Goal: Task Accomplishment & Management: Manage account settings

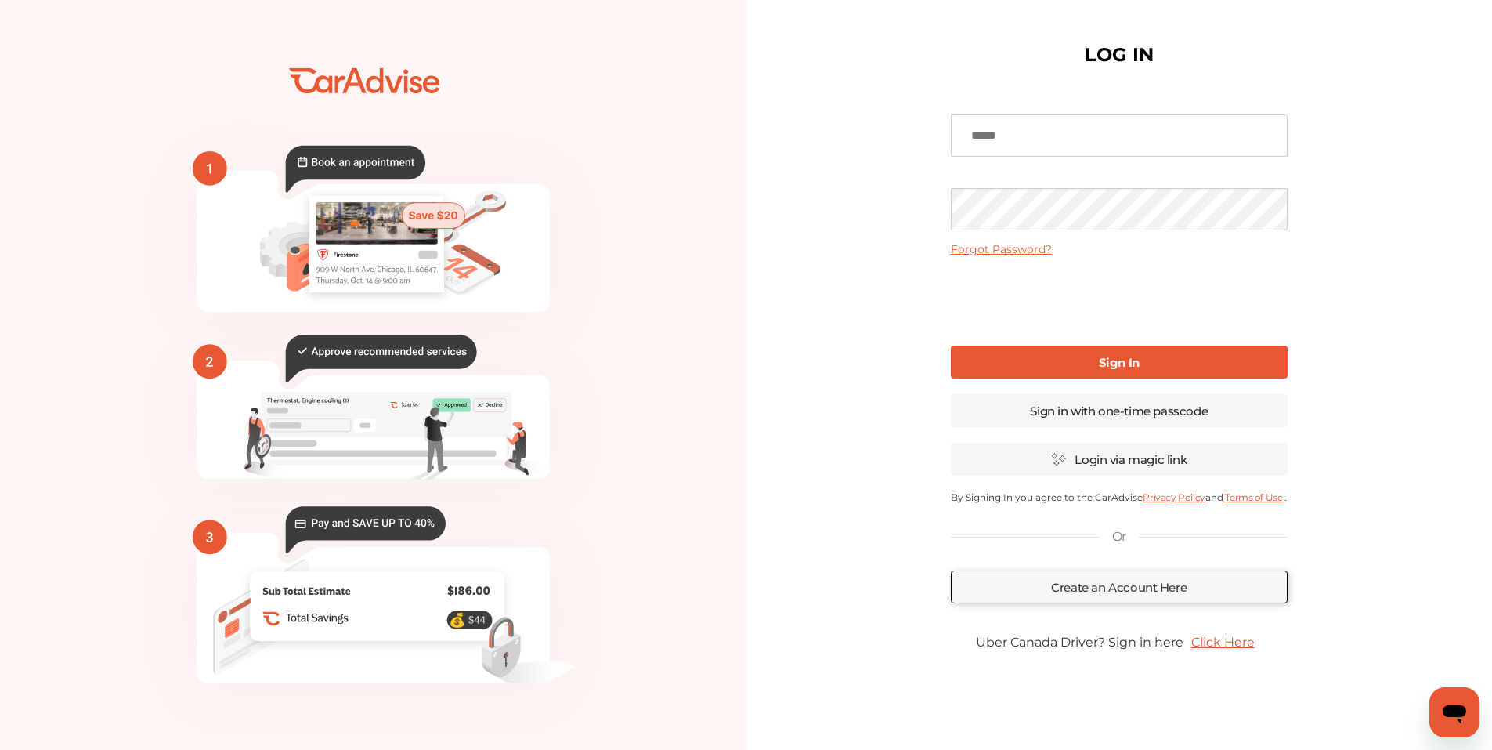
type input "**********"
click at [1105, 356] on b "Sign In" at bounding box center [1119, 362] width 41 height 15
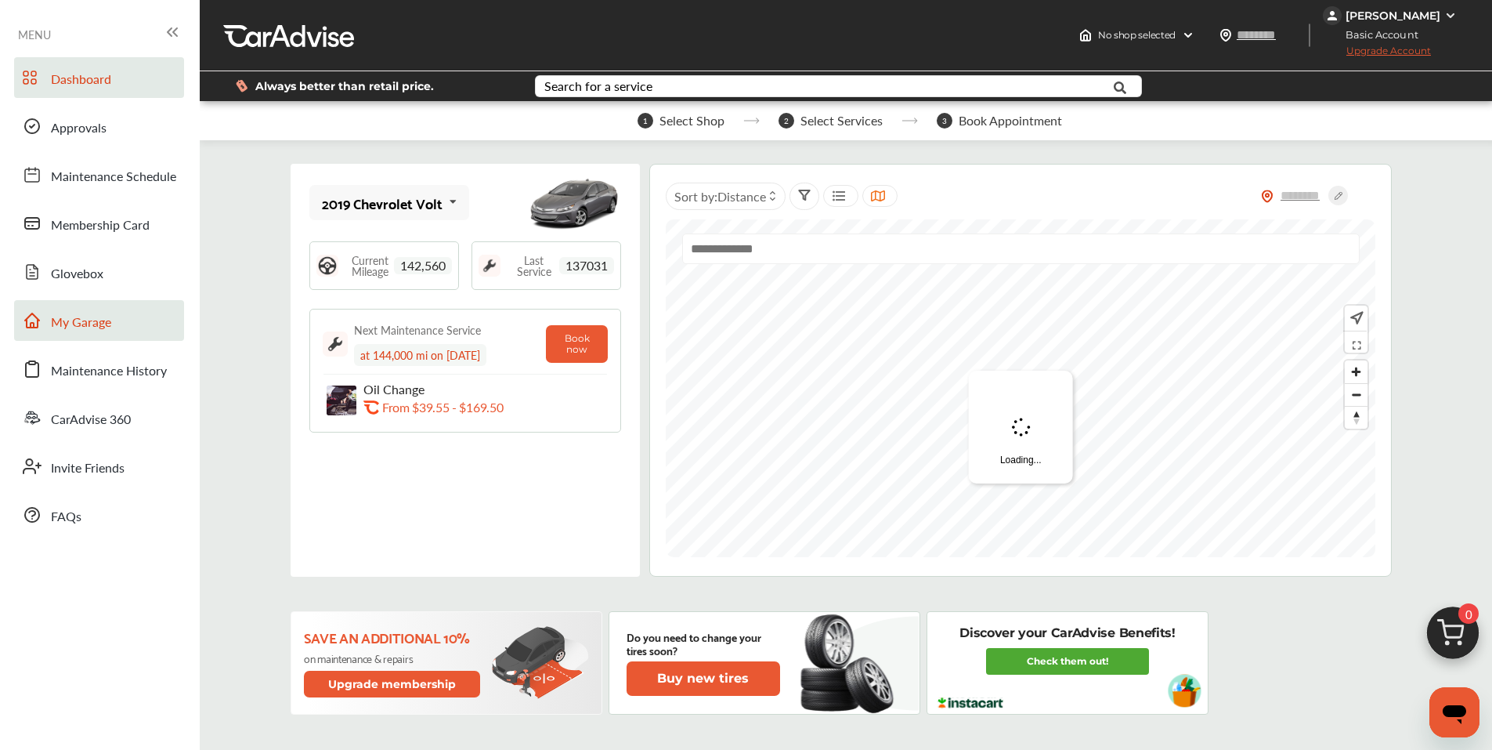
click at [71, 330] on span "My Garage" at bounding box center [81, 323] width 60 height 20
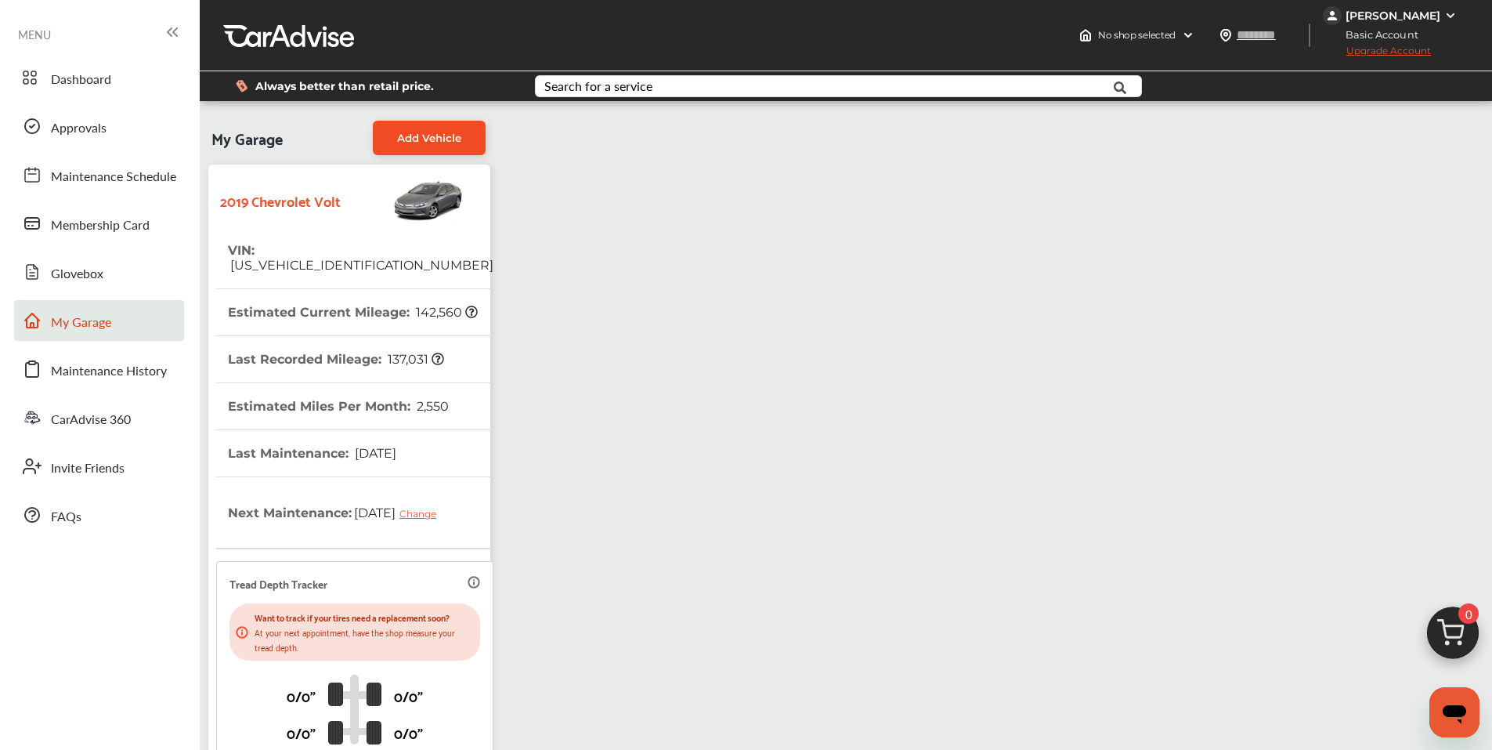
click at [433, 127] on link "Add Vehicle" at bounding box center [429, 138] width 113 height 34
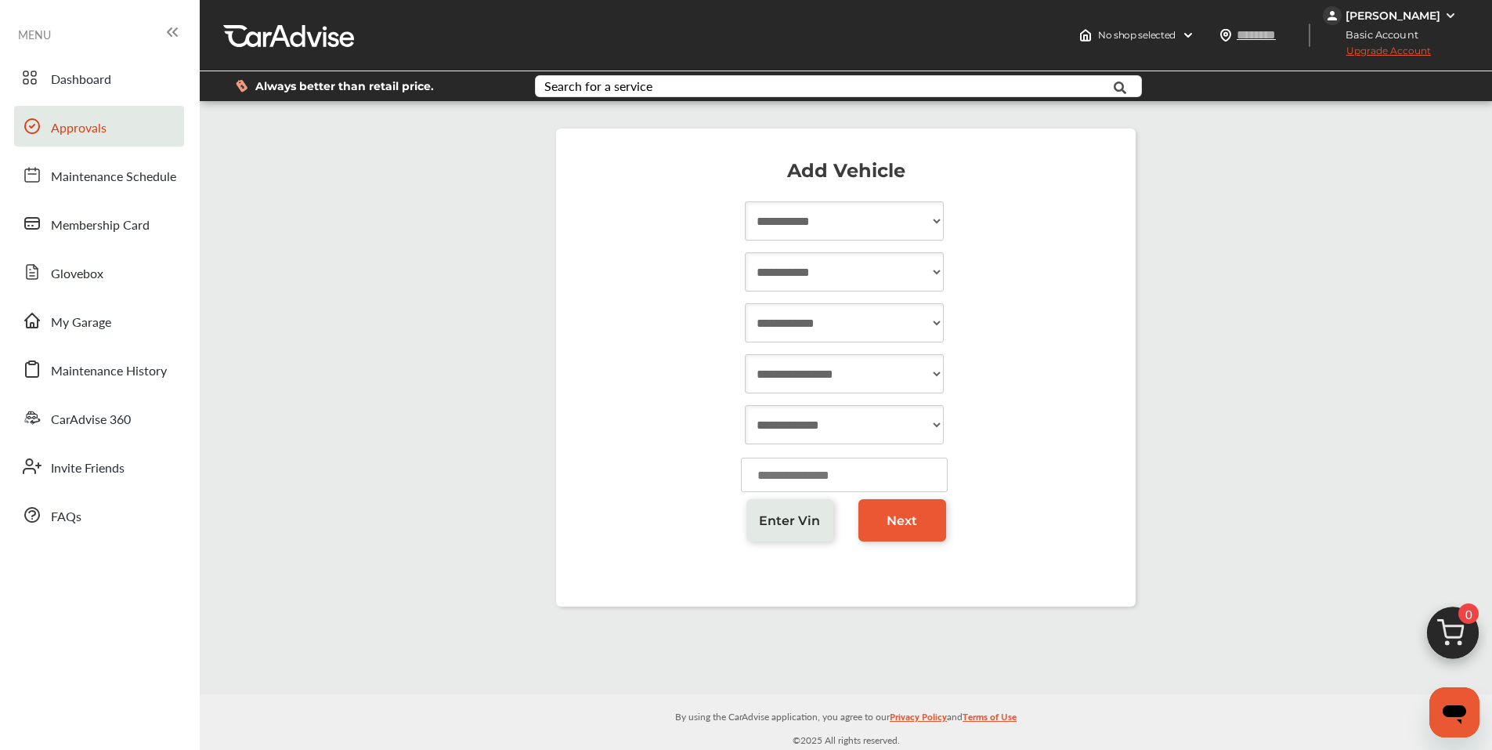
click at [87, 134] on span "Approvals" at bounding box center [79, 128] width 56 height 20
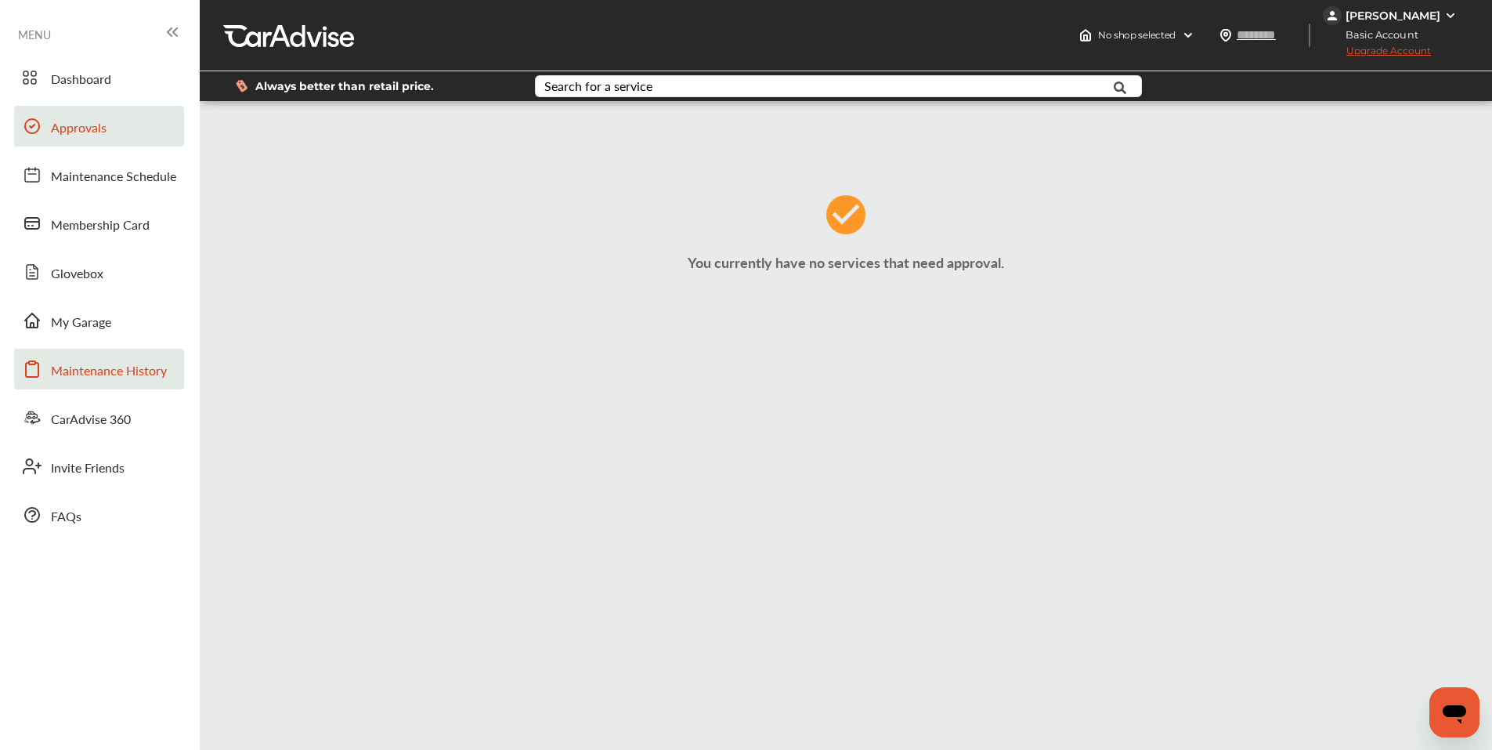
click at [79, 371] on span "Maintenance History" at bounding box center [109, 371] width 116 height 20
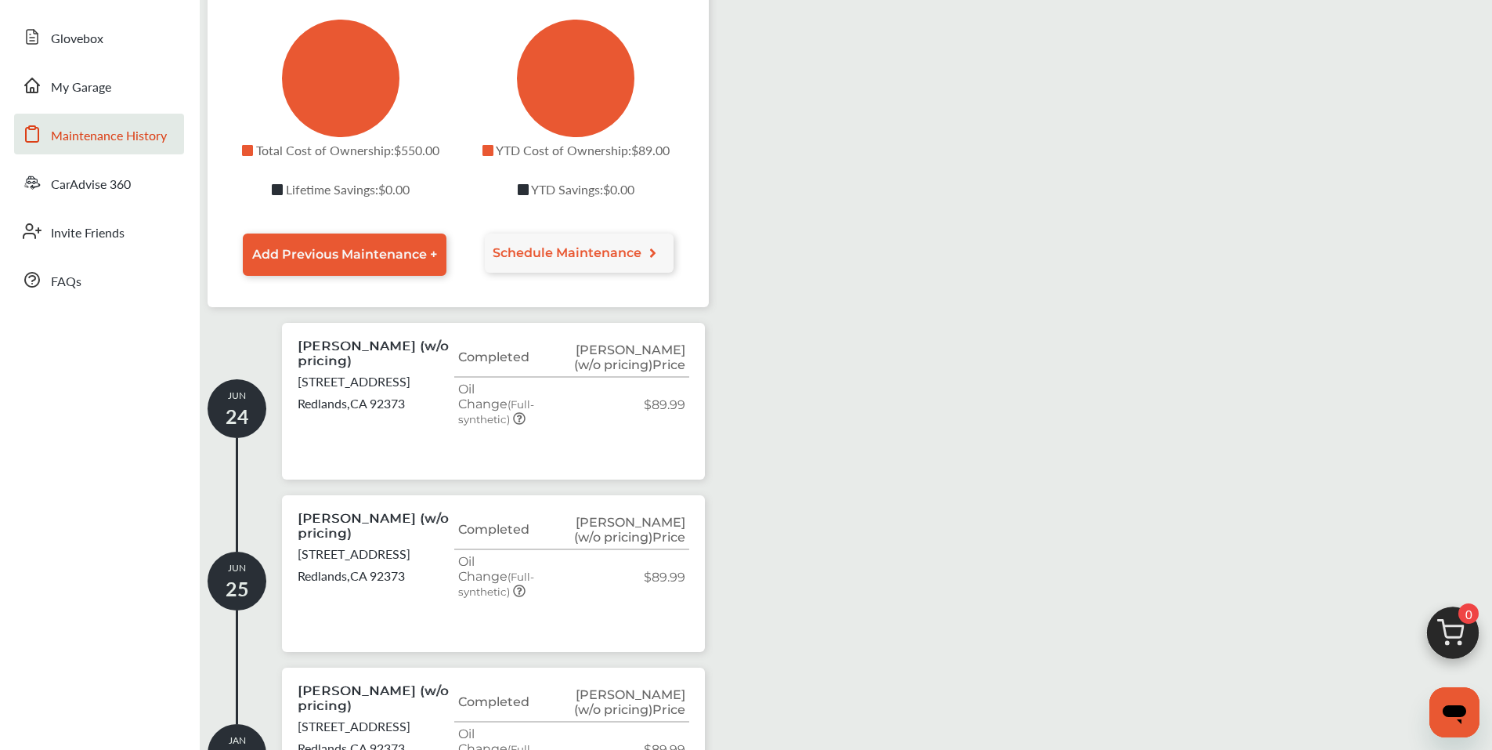
scroll to position [313, 0]
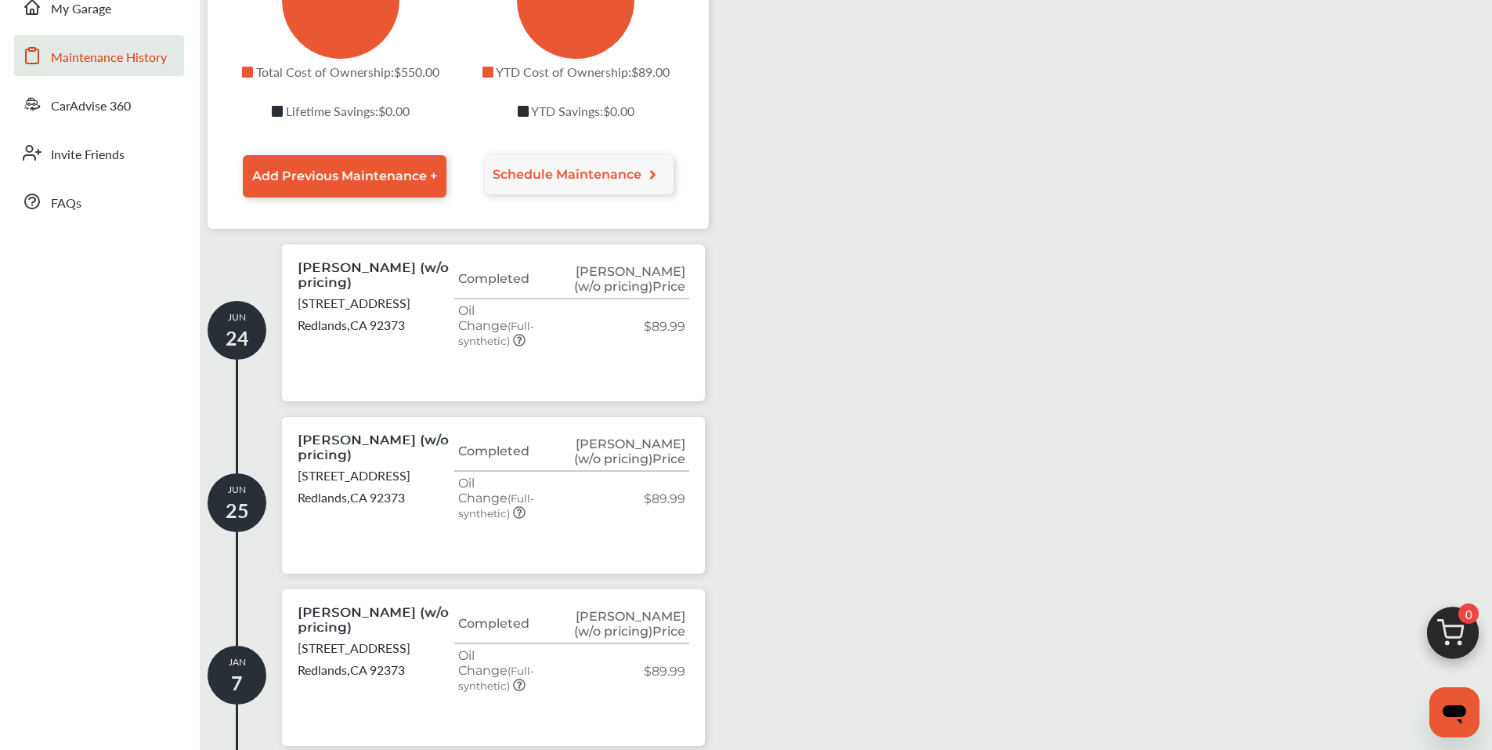
click at [515, 334] on icon at bounding box center [519, 340] width 13 height 13
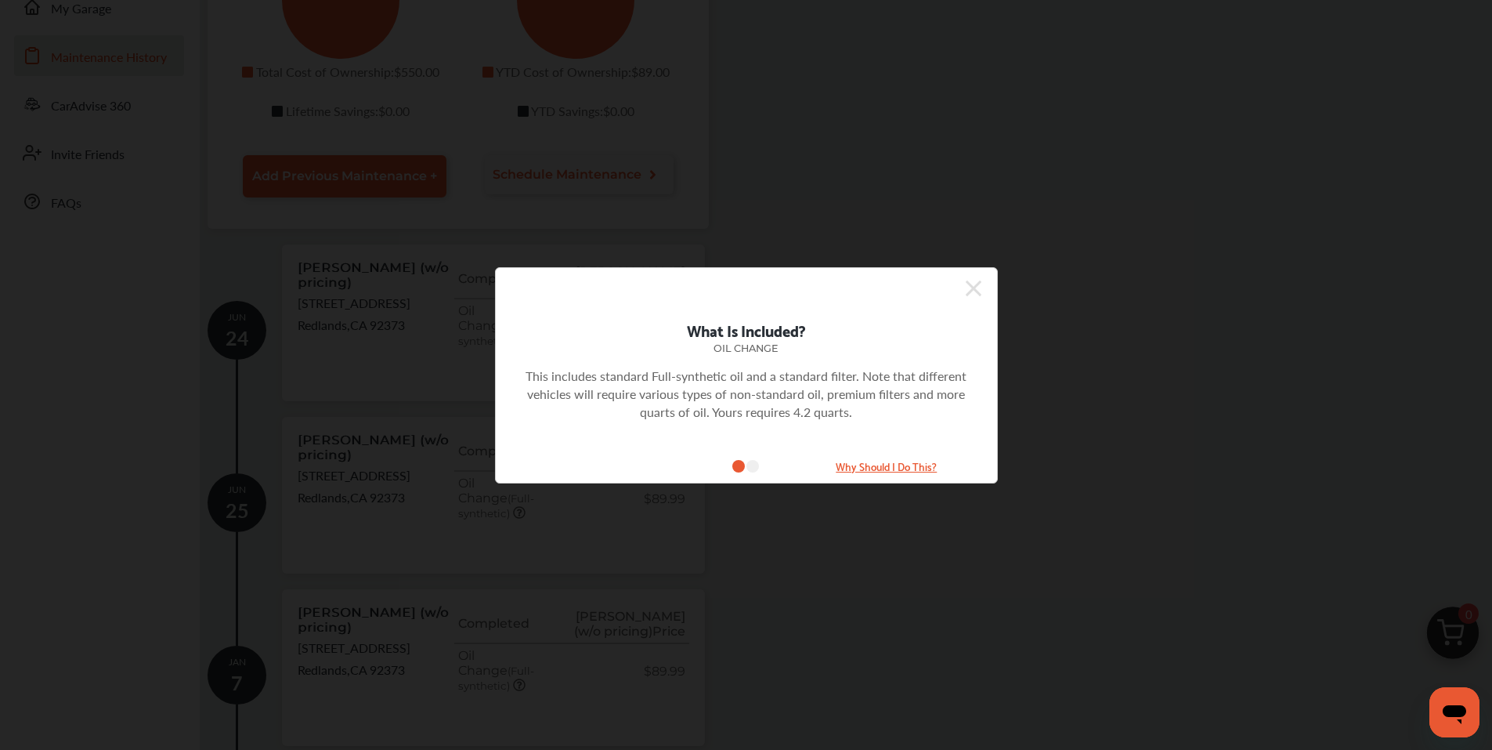
click at [971, 288] on icon at bounding box center [974, 288] width 16 height 25
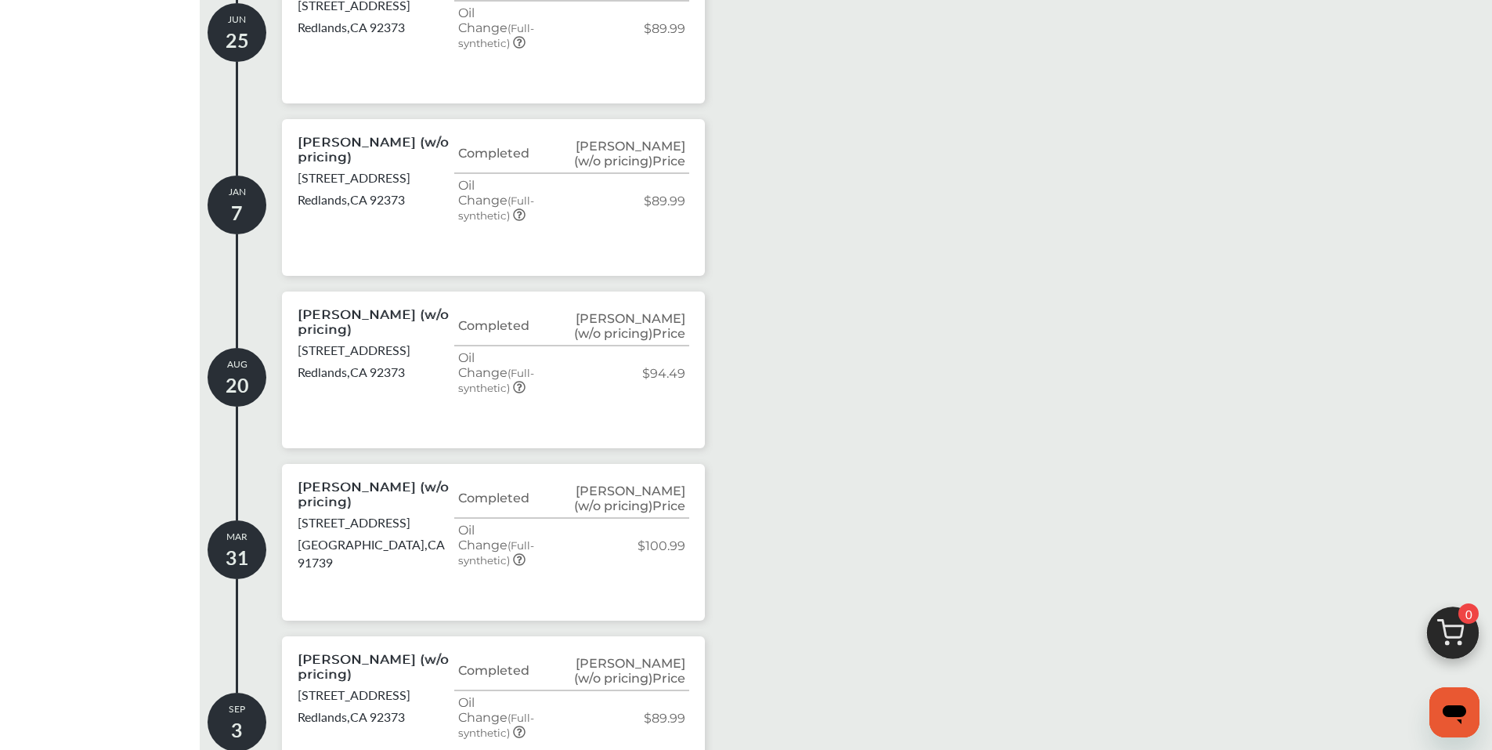
scroll to position [896, 0]
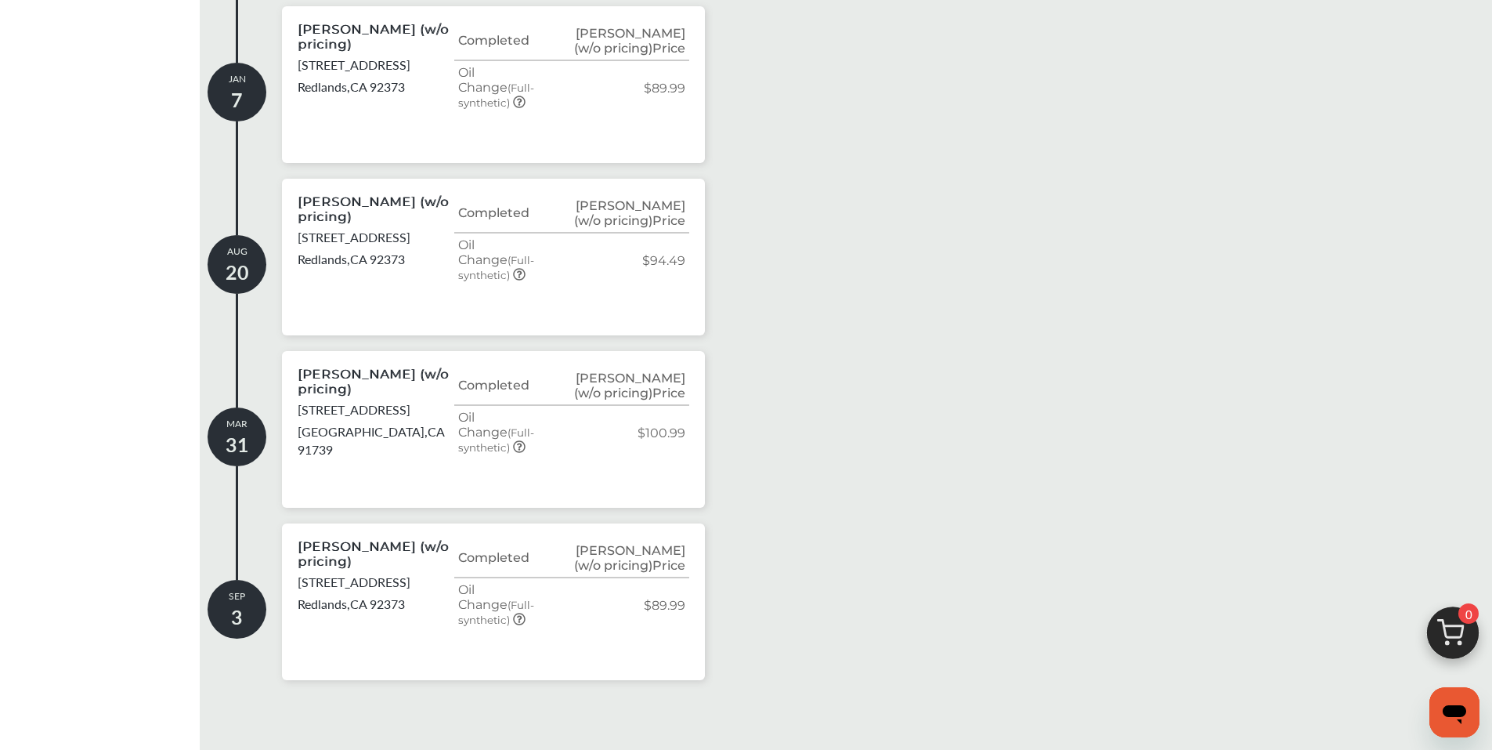
click at [314, 400] on p "[STREET_ADDRESS]" at bounding box center [354, 409] width 113 height 18
click at [325, 367] on p "[PERSON_NAME] (w/o pricing)" at bounding box center [374, 382] width 153 height 30
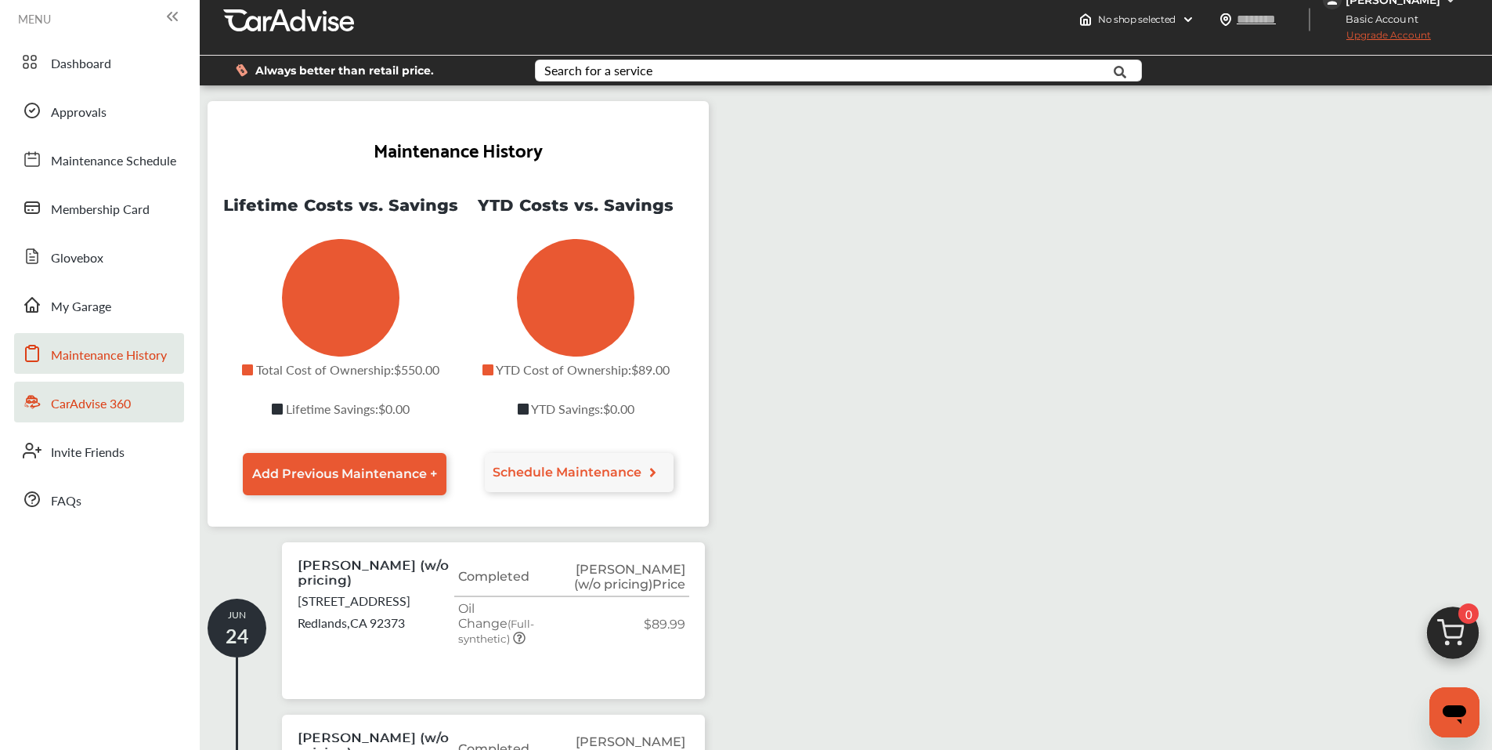
scroll to position [0, 0]
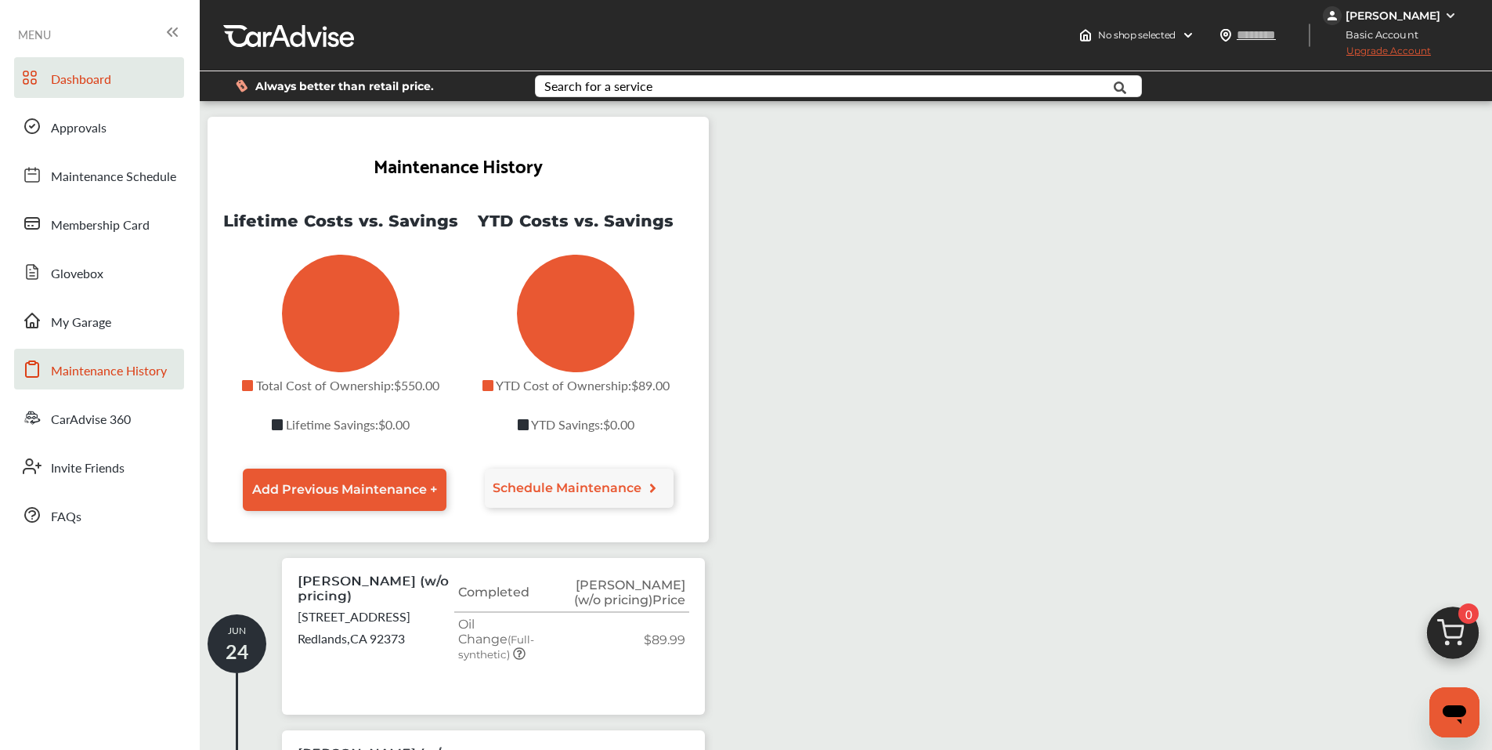
click at [78, 90] on link "Dashboard" at bounding box center [99, 77] width 170 height 41
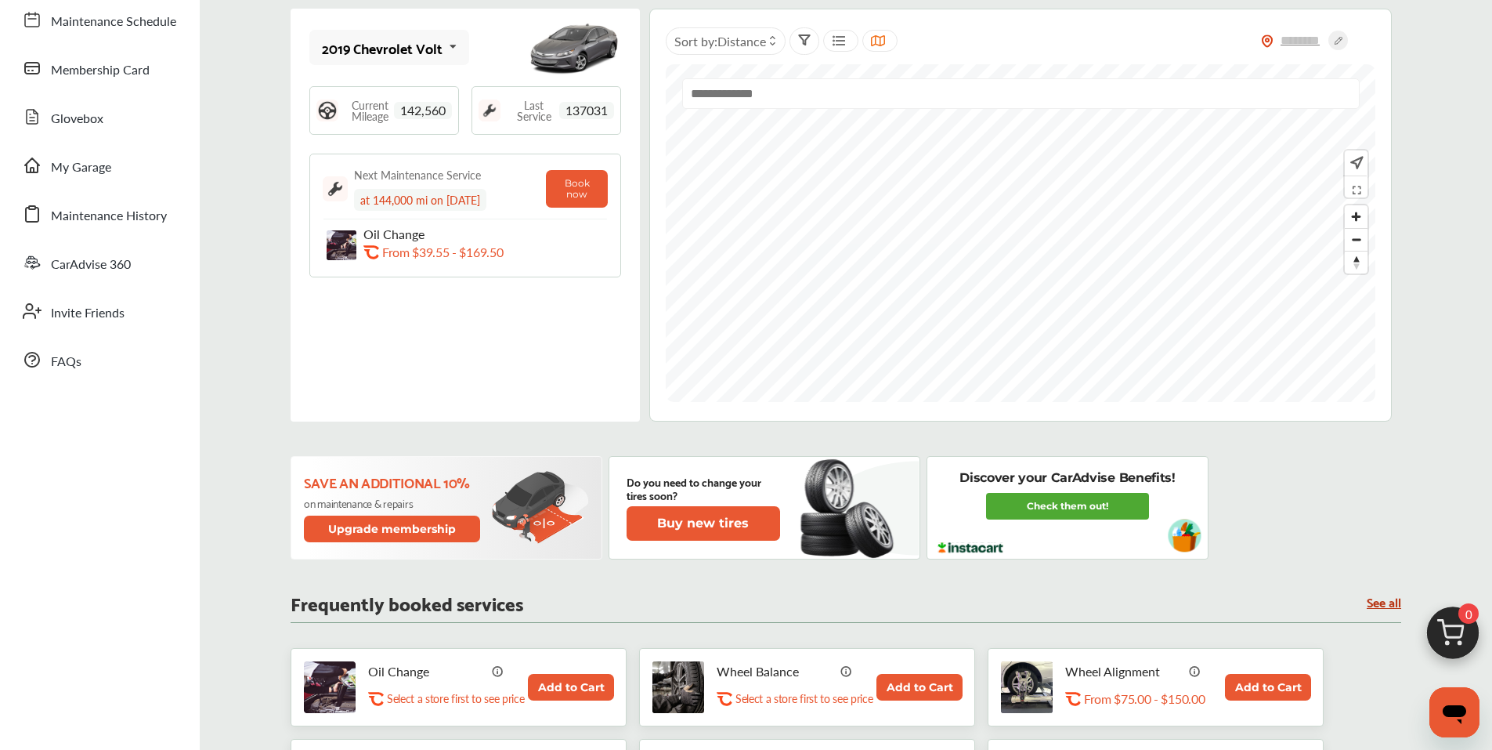
scroll to position [235, 0]
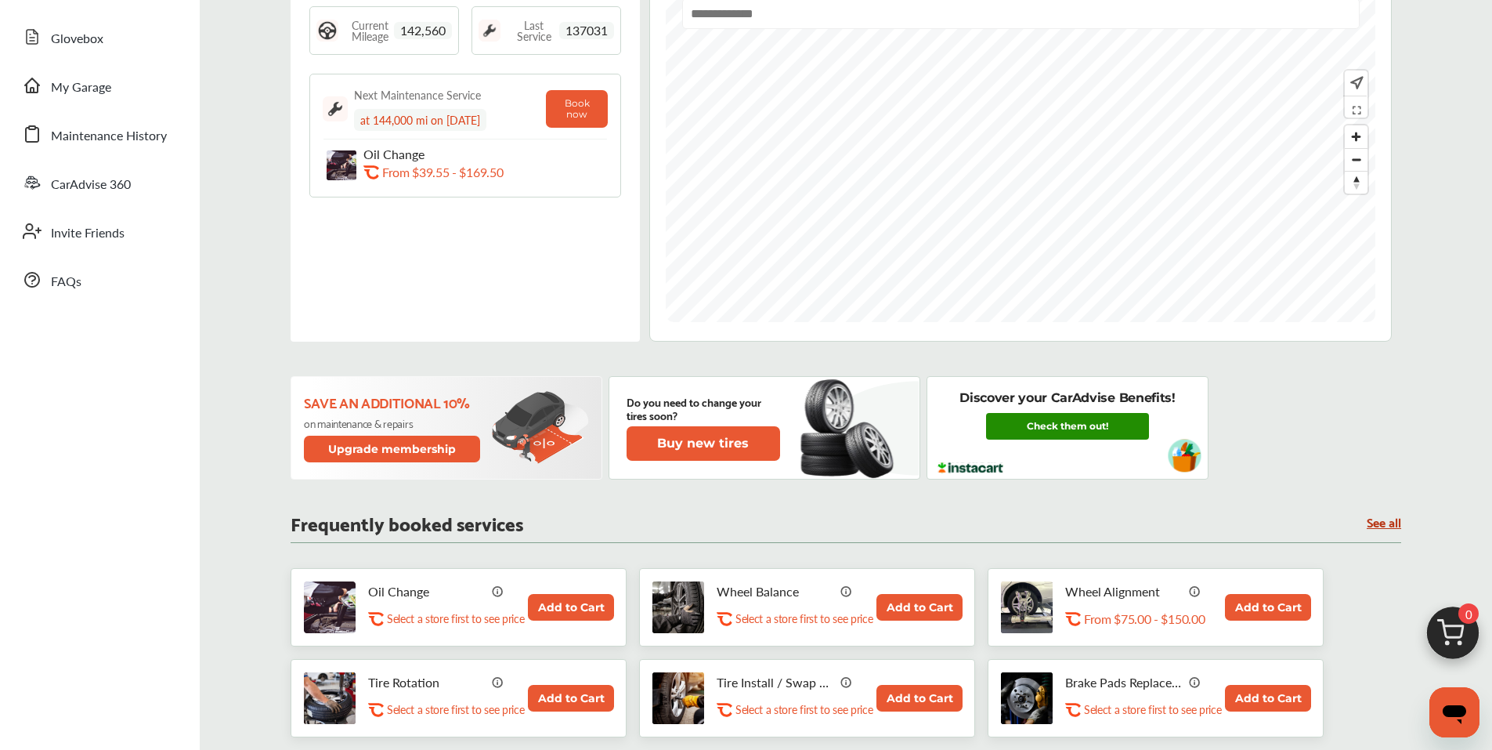
click at [1105, 434] on link "Check them out!" at bounding box center [1067, 426] width 163 height 27
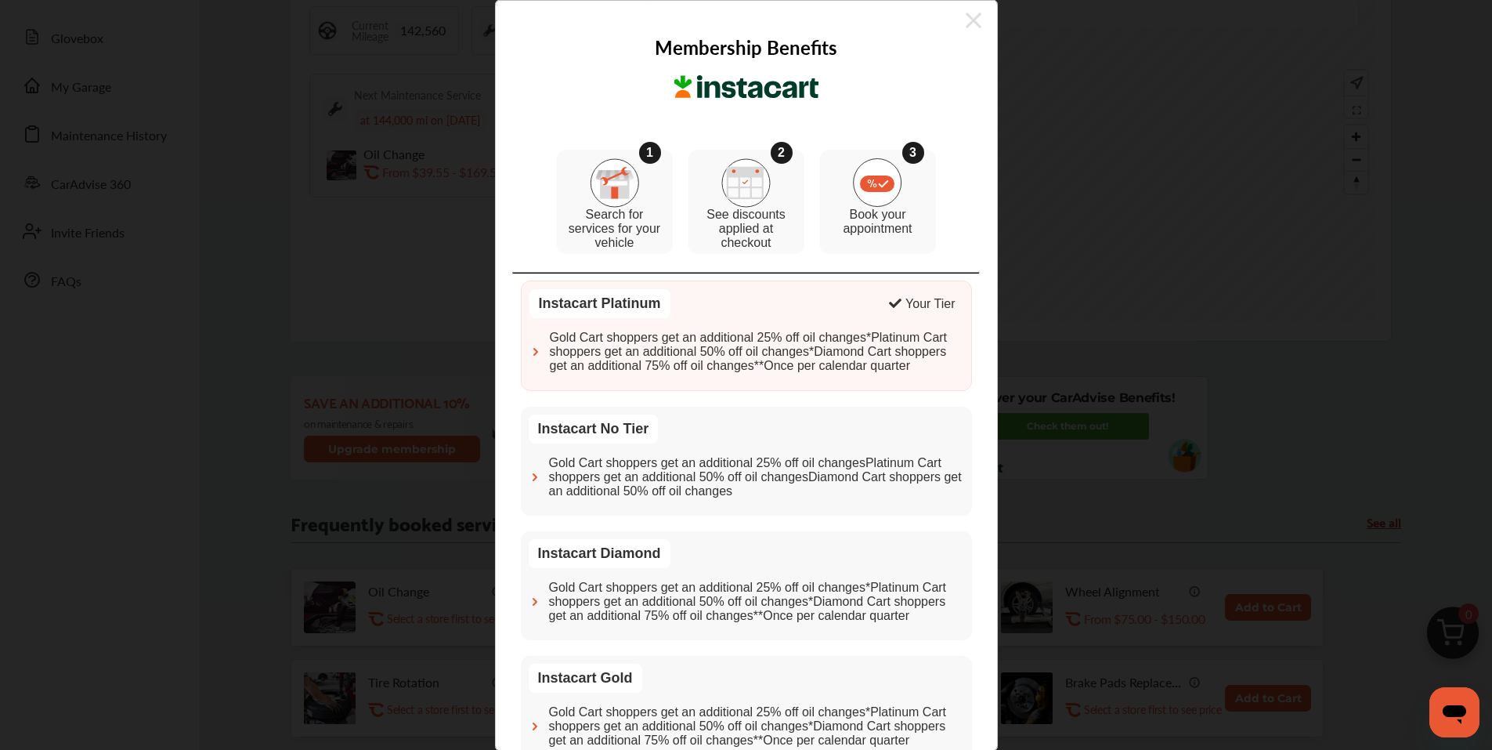
click at [621, 613] on span "Gold Cart shoppers get an additional 25% off oil changes*Platinum Cart shoppers…" at bounding box center [756, 602] width 415 height 42
click at [966, 22] on icon at bounding box center [974, 21] width 16 height 16
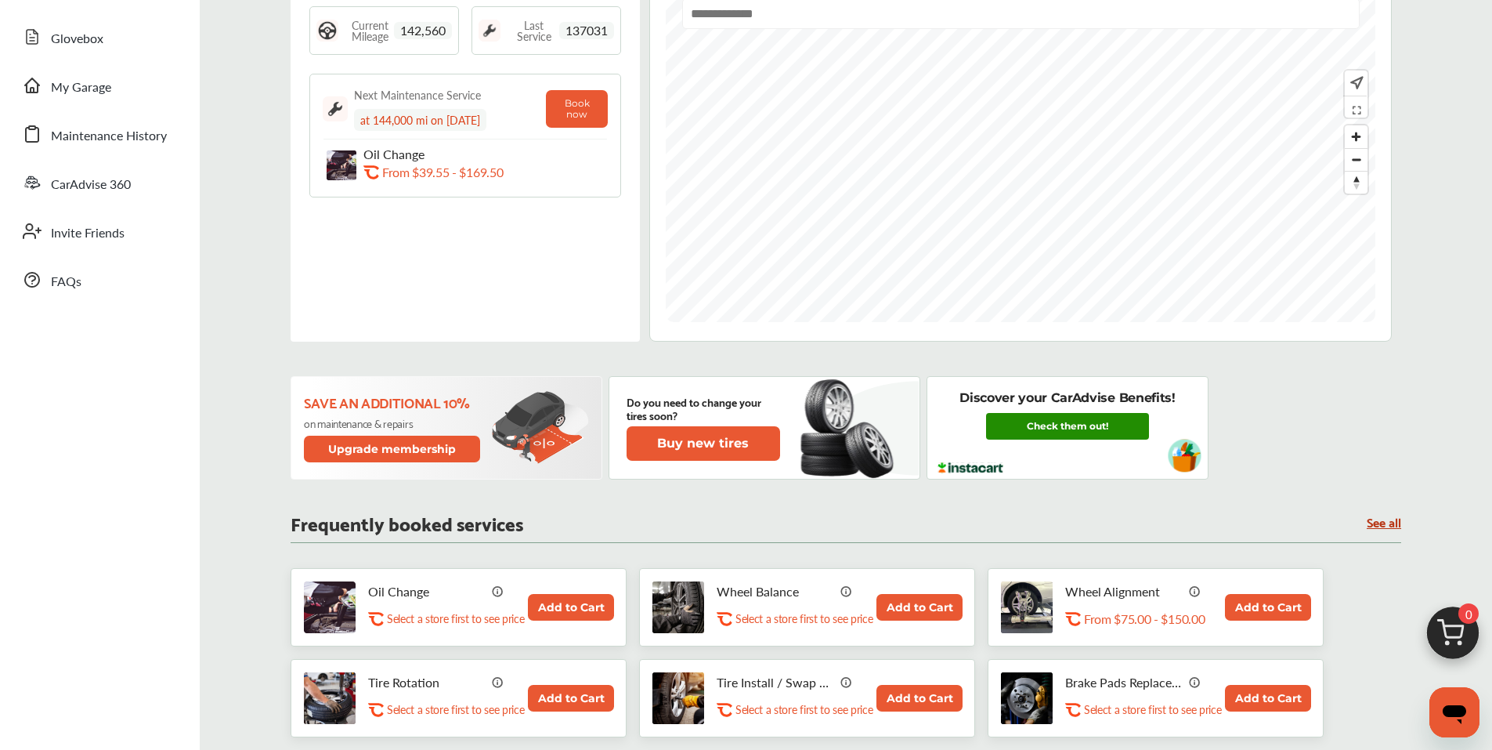
click at [1080, 420] on link "Check them out!" at bounding box center [1067, 426] width 163 height 27
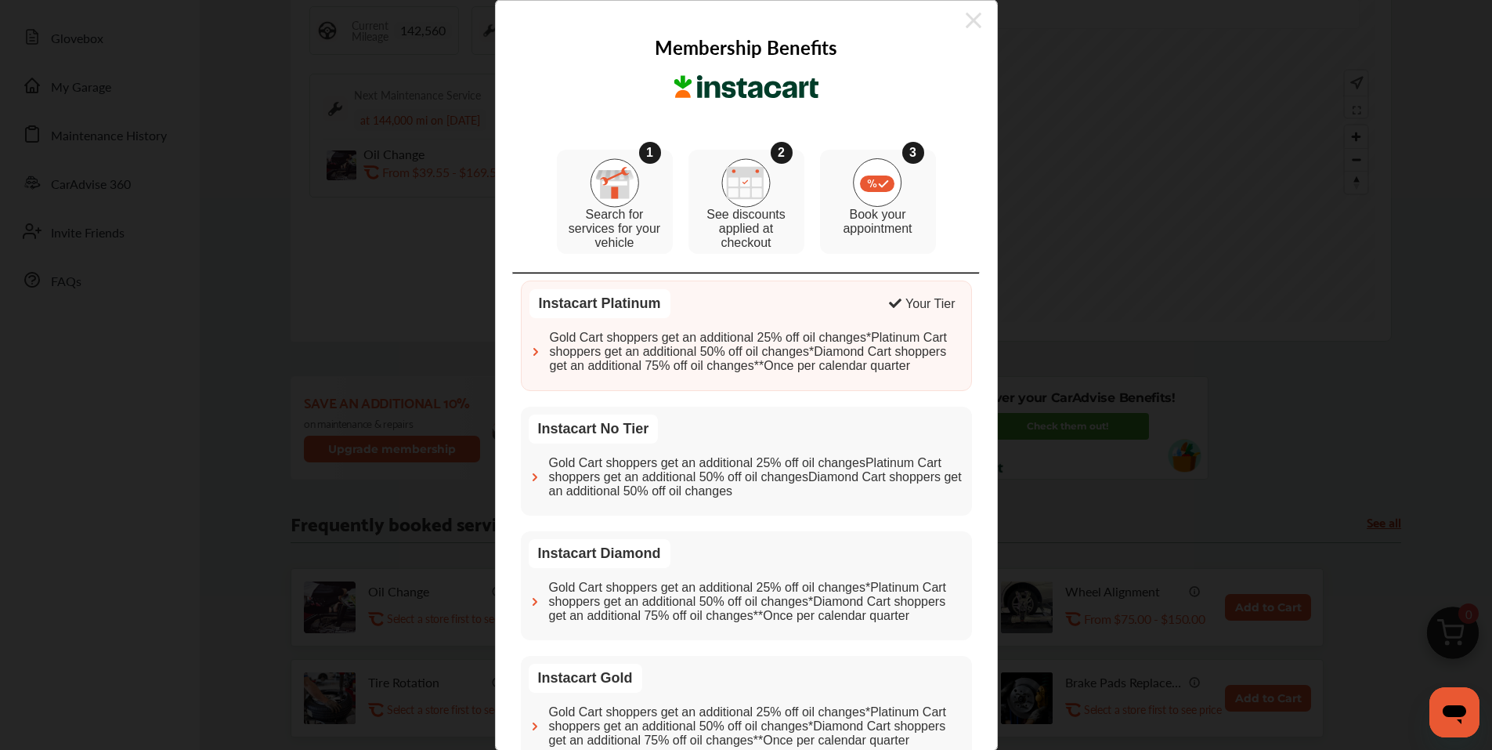
click at [966, 19] on icon at bounding box center [974, 21] width 16 height 16
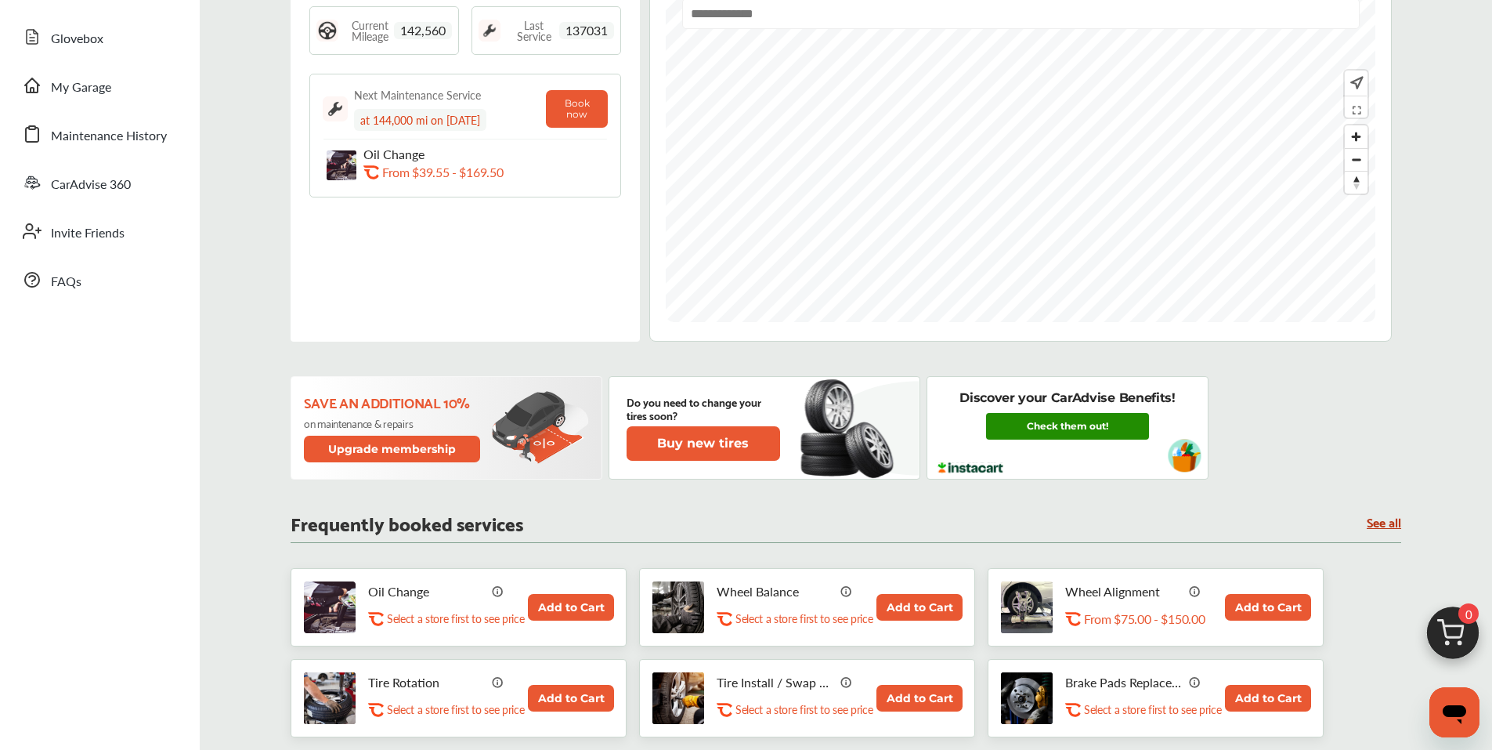
click at [1069, 432] on link "Check them out!" at bounding box center [1067, 426] width 163 height 27
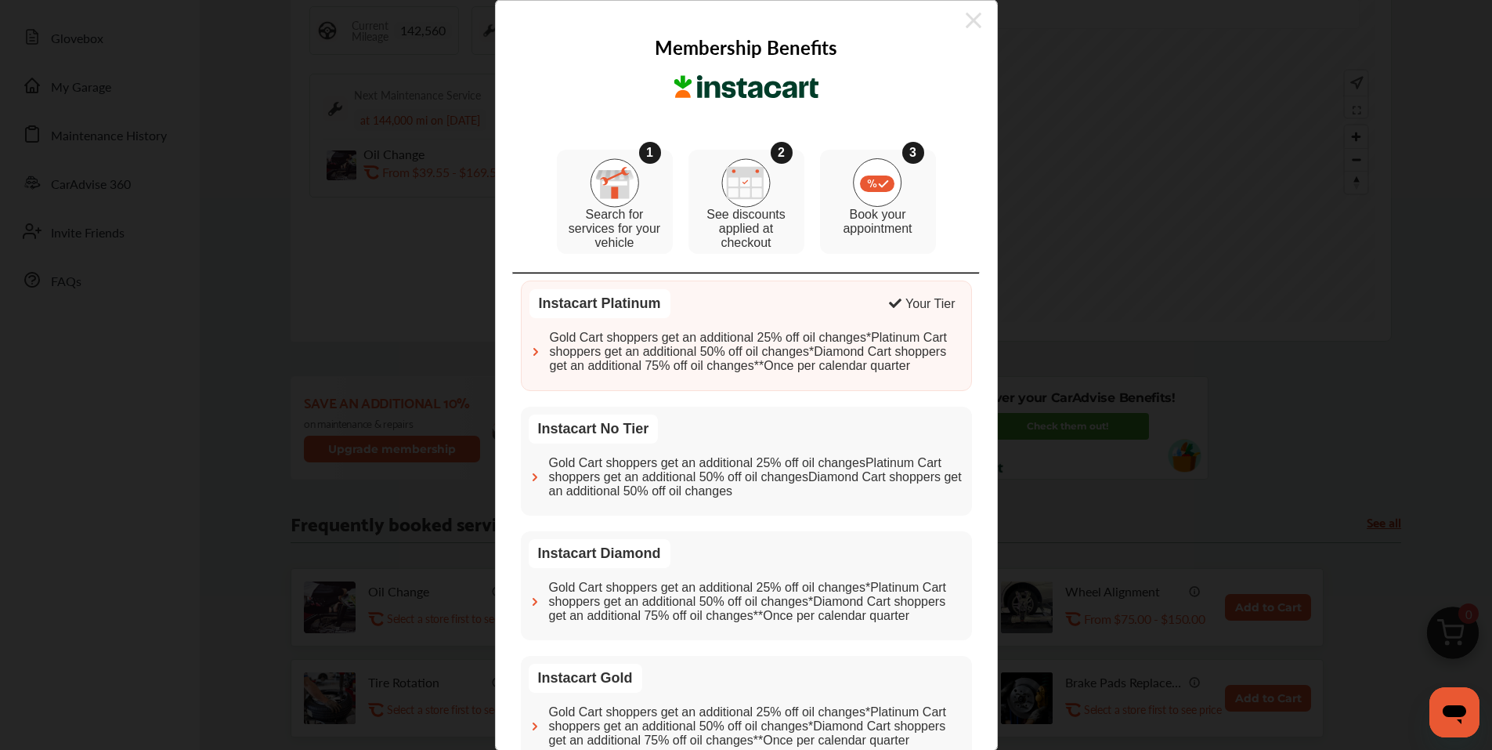
click at [966, 29] on icon at bounding box center [974, 20] width 16 height 25
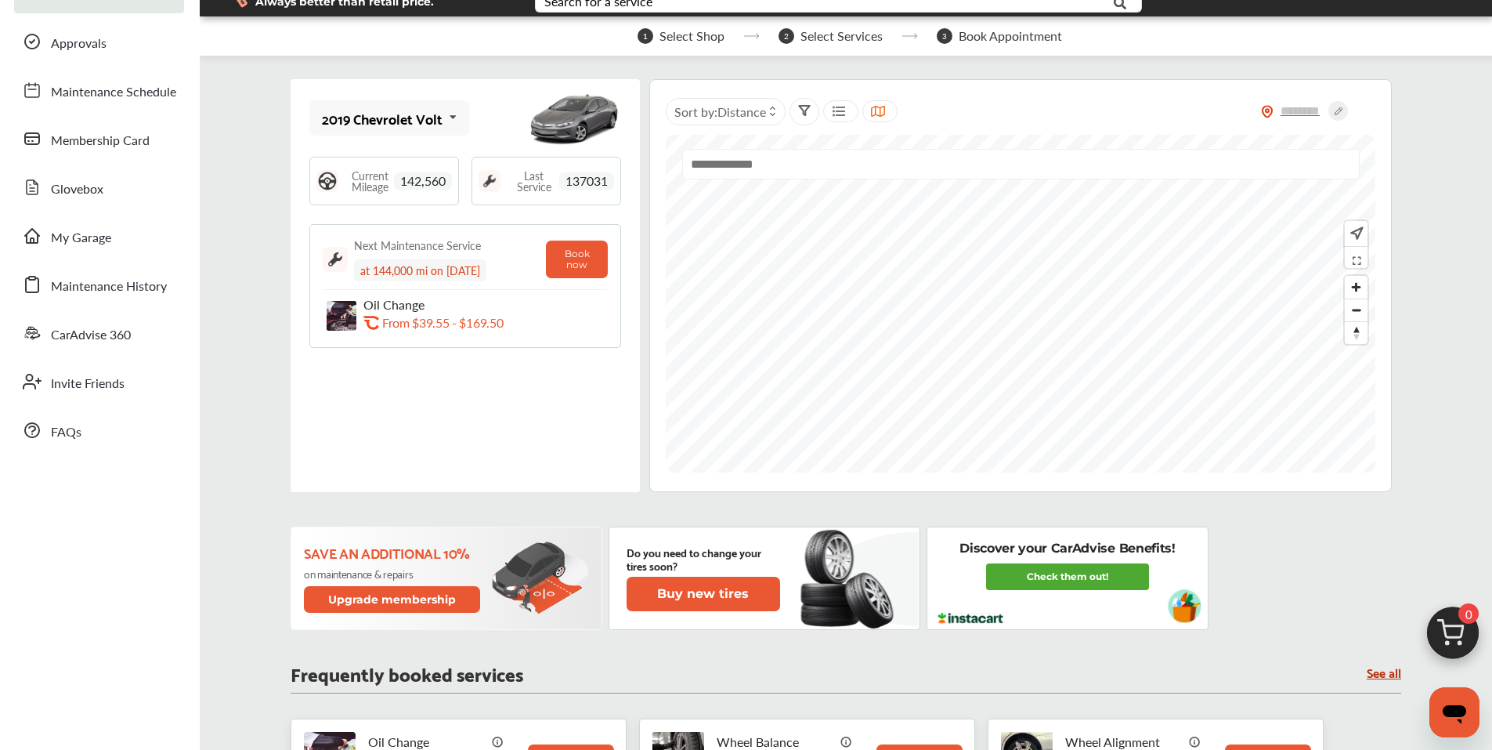
scroll to position [0, 0]
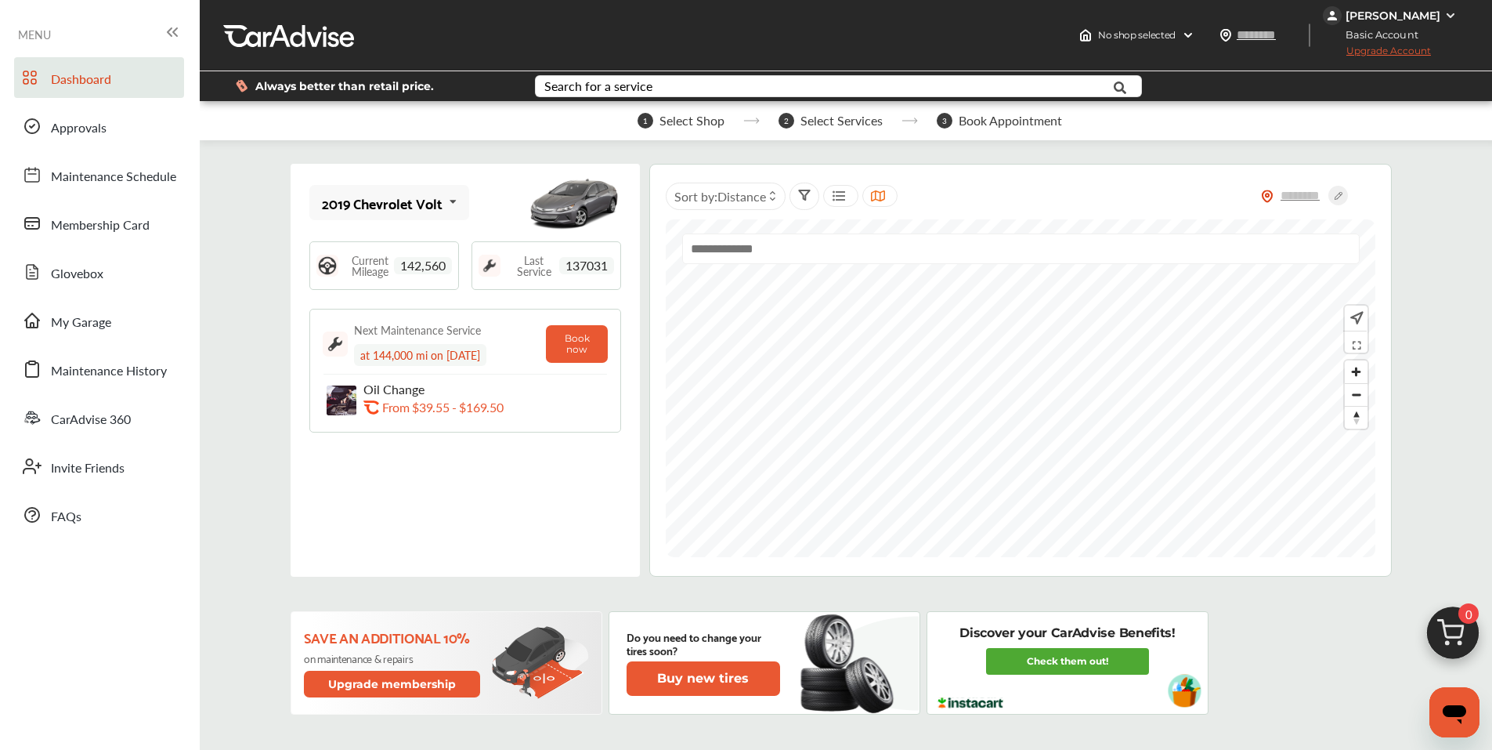
click at [1380, 53] on span "Upgrade Account" at bounding box center [1377, 55] width 108 height 20
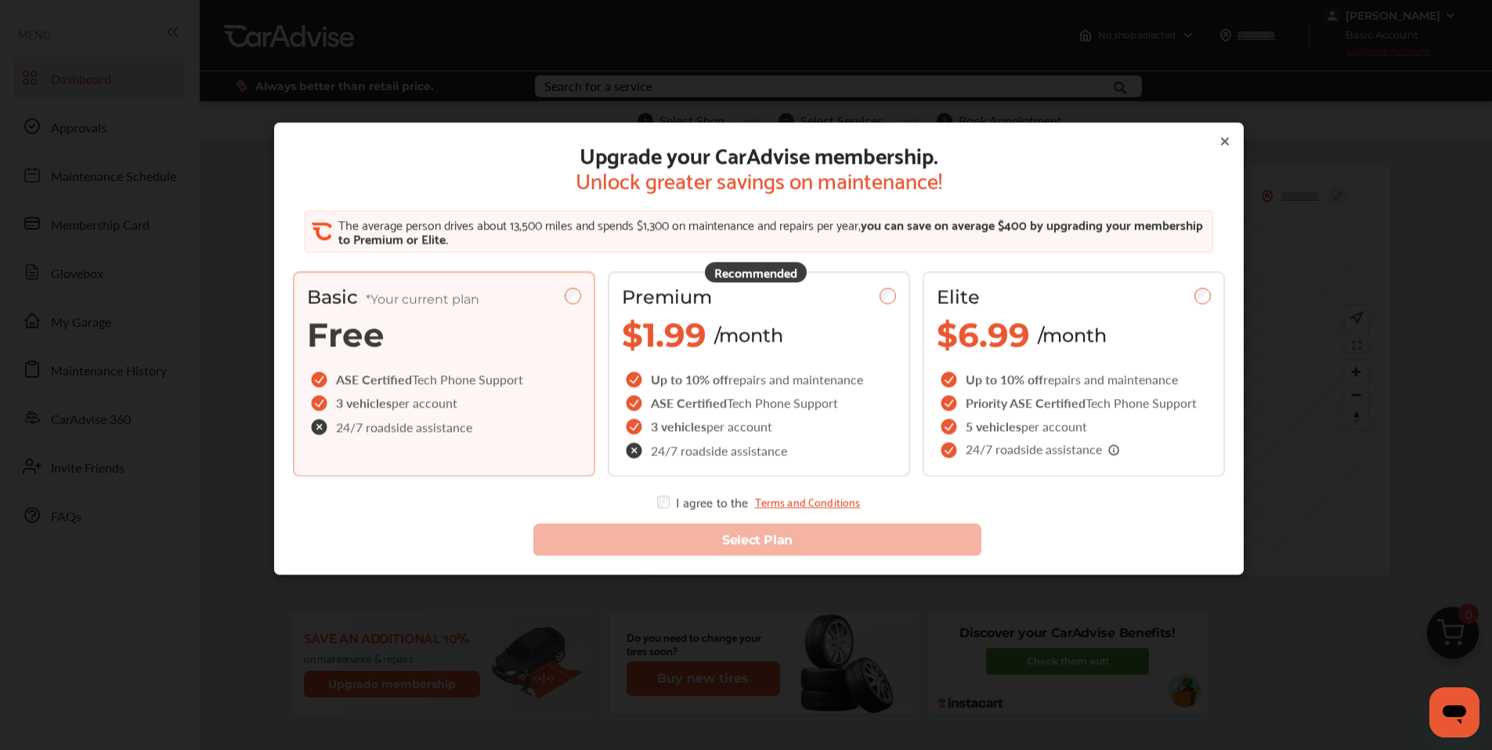
click at [1221, 139] on icon at bounding box center [1225, 141] width 13 height 13
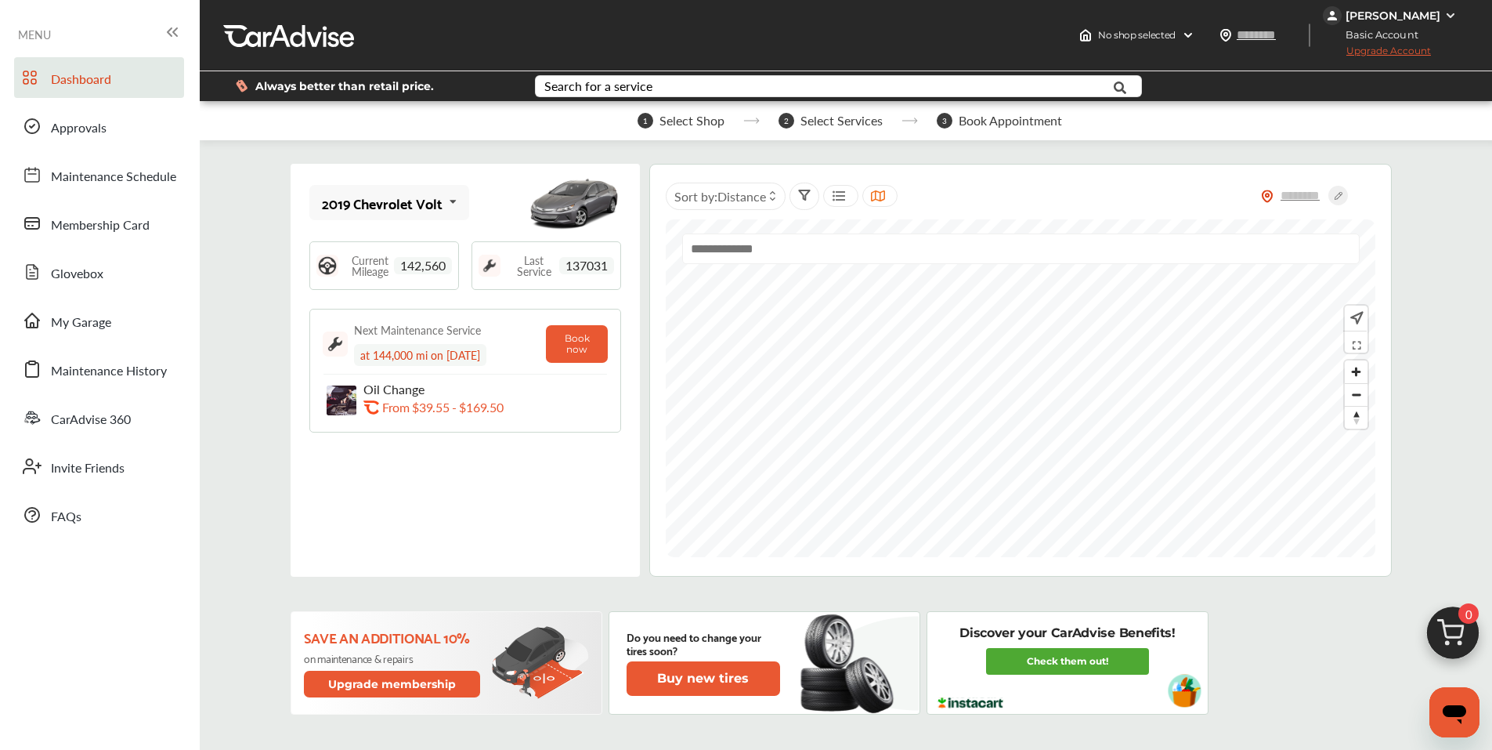
click at [38, 45] on div "MENU" at bounding box center [100, 34] width 184 height 31
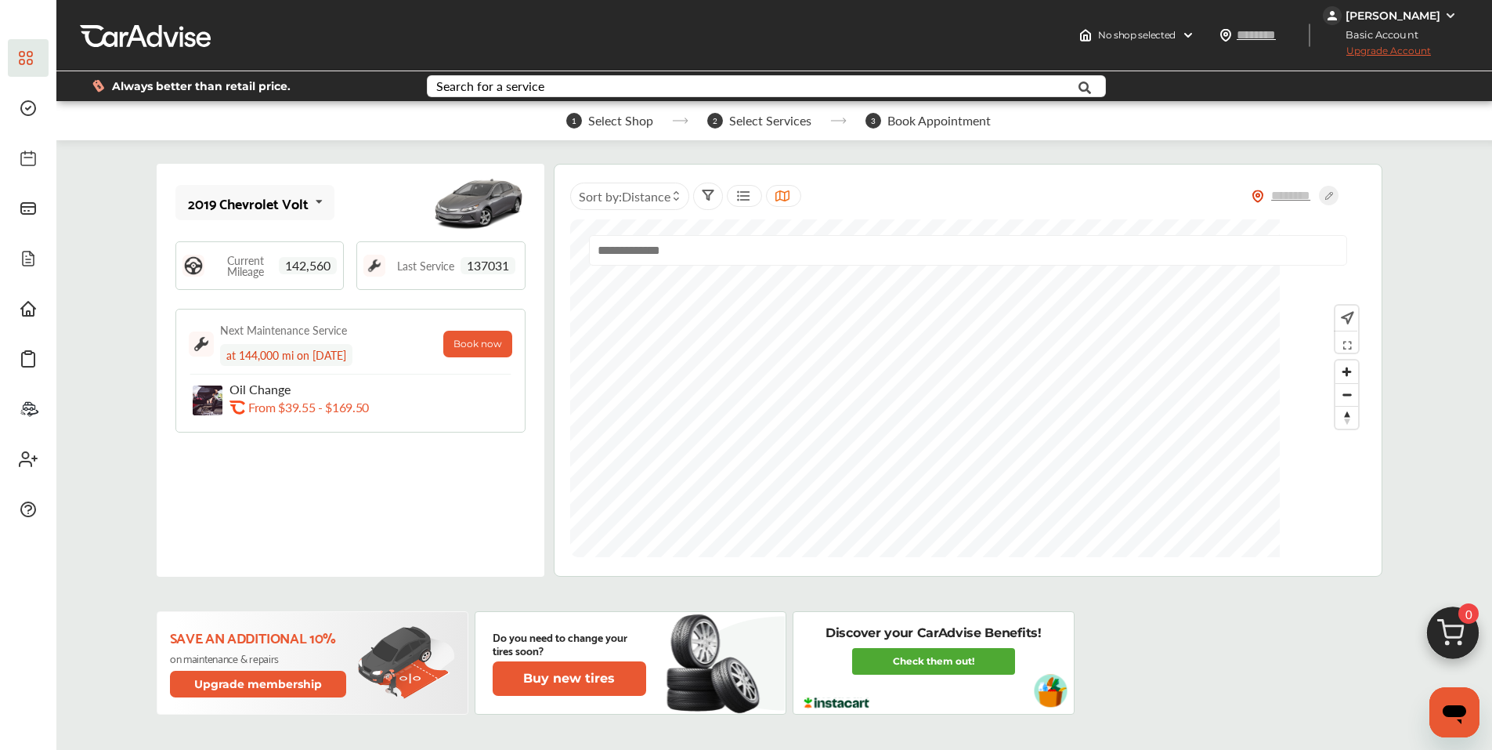
click at [38, 42] on link at bounding box center [28, 58] width 41 height 38
click at [1395, 20] on div "[PERSON_NAME]" at bounding box center [1393, 16] width 95 height 14
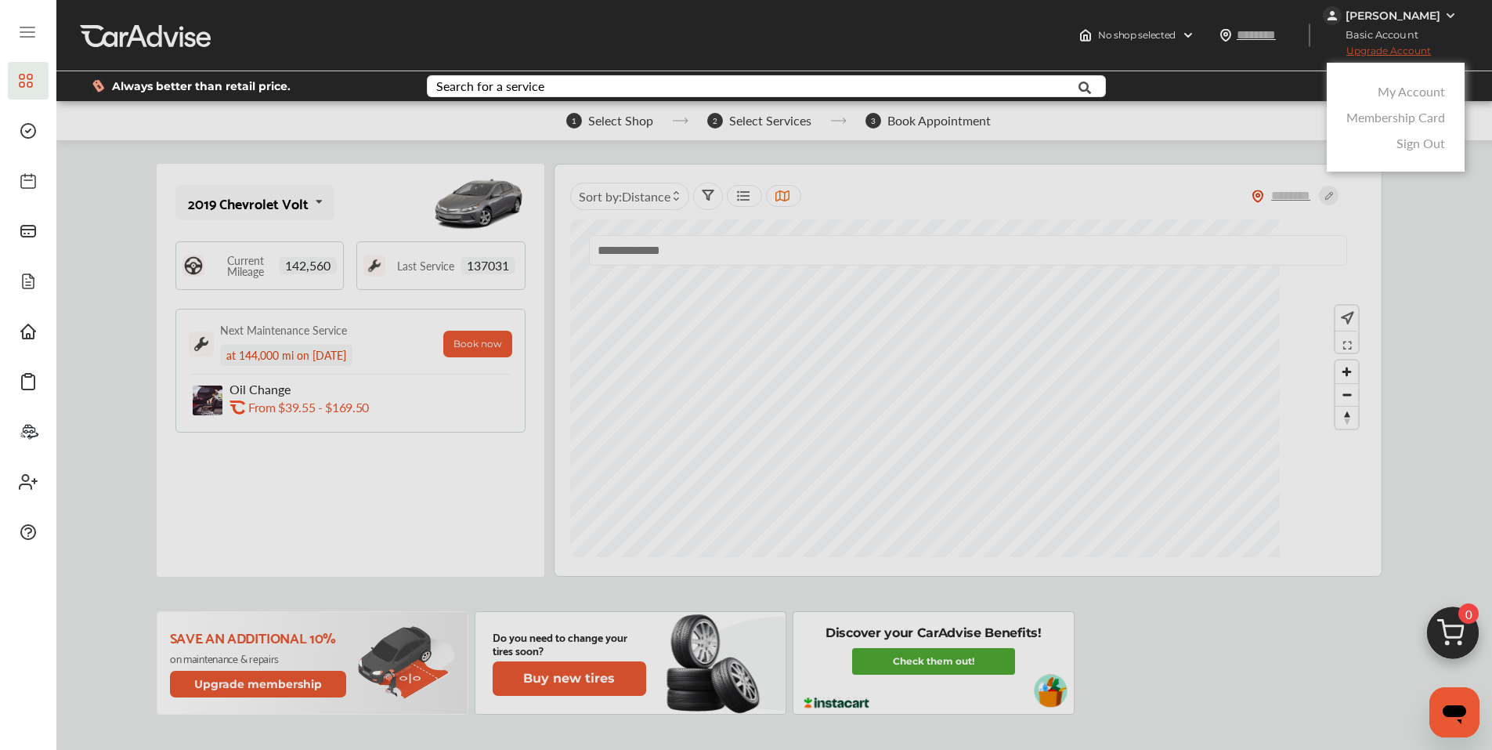
click at [1424, 147] on link "Sign Out" at bounding box center [1421, 143] width 49 height 18
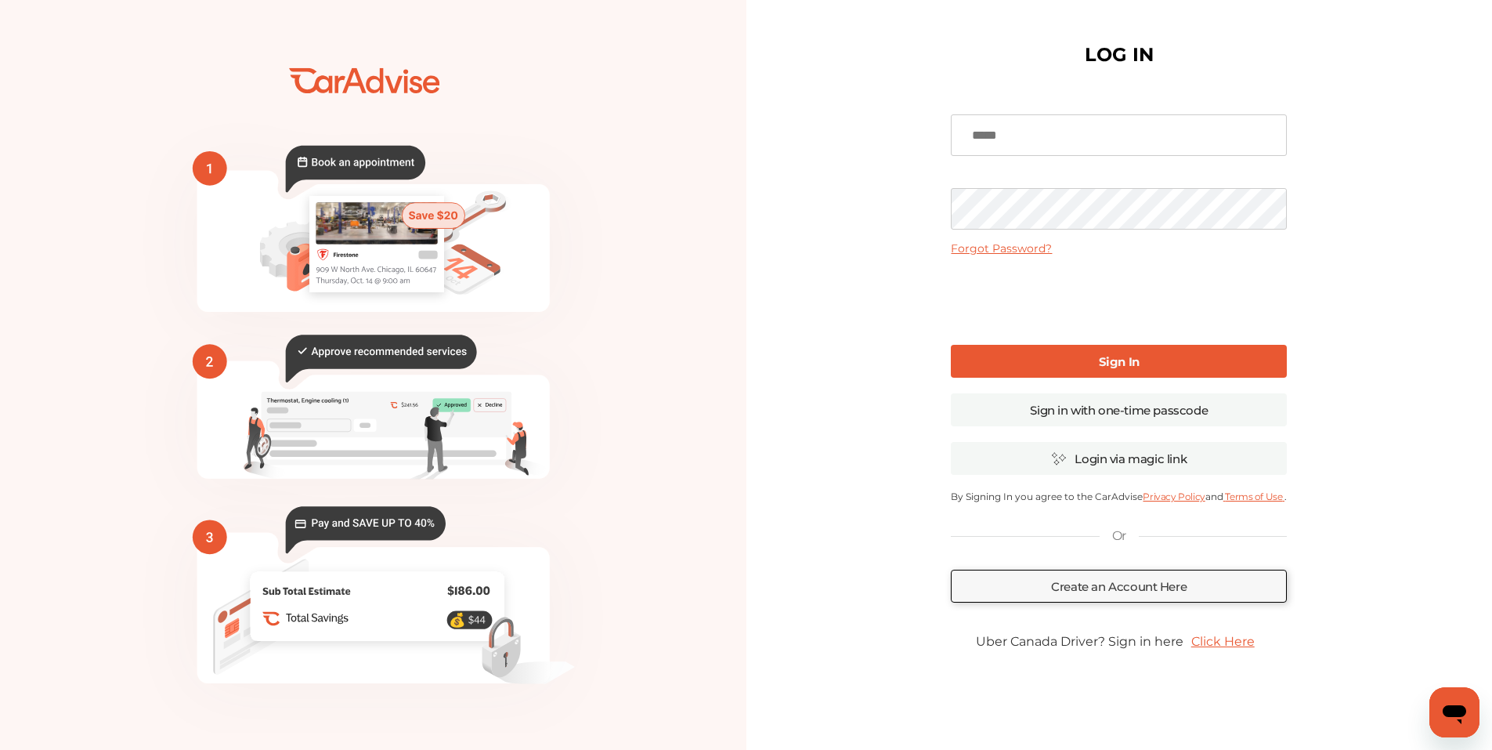
type input "**********"
click at [1104, 356] on b "Sign In" at bounding box center [1119, 362] width 41 height 15
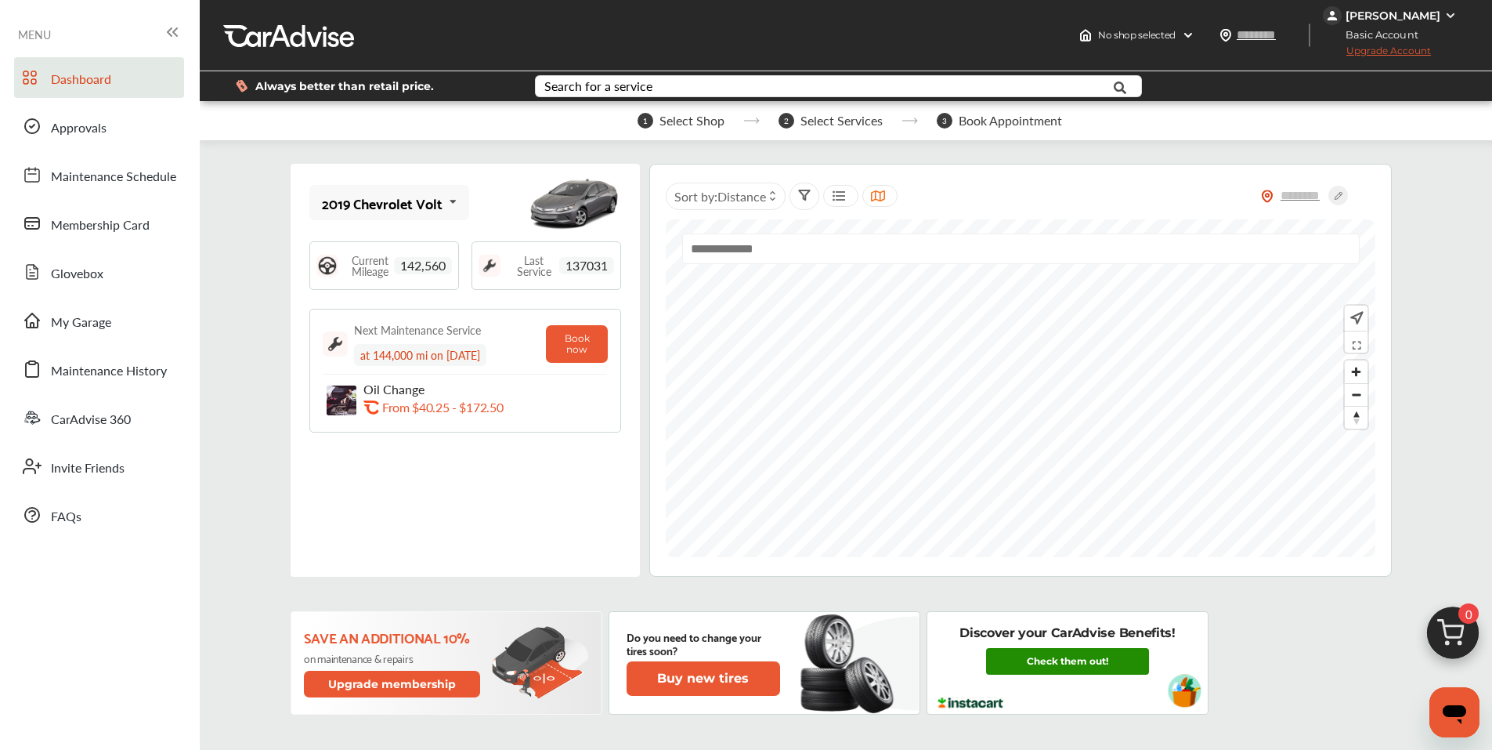
click at [1074, 653] on link "Check them out!" at bounding box center [1067, 661] width 163 height 27
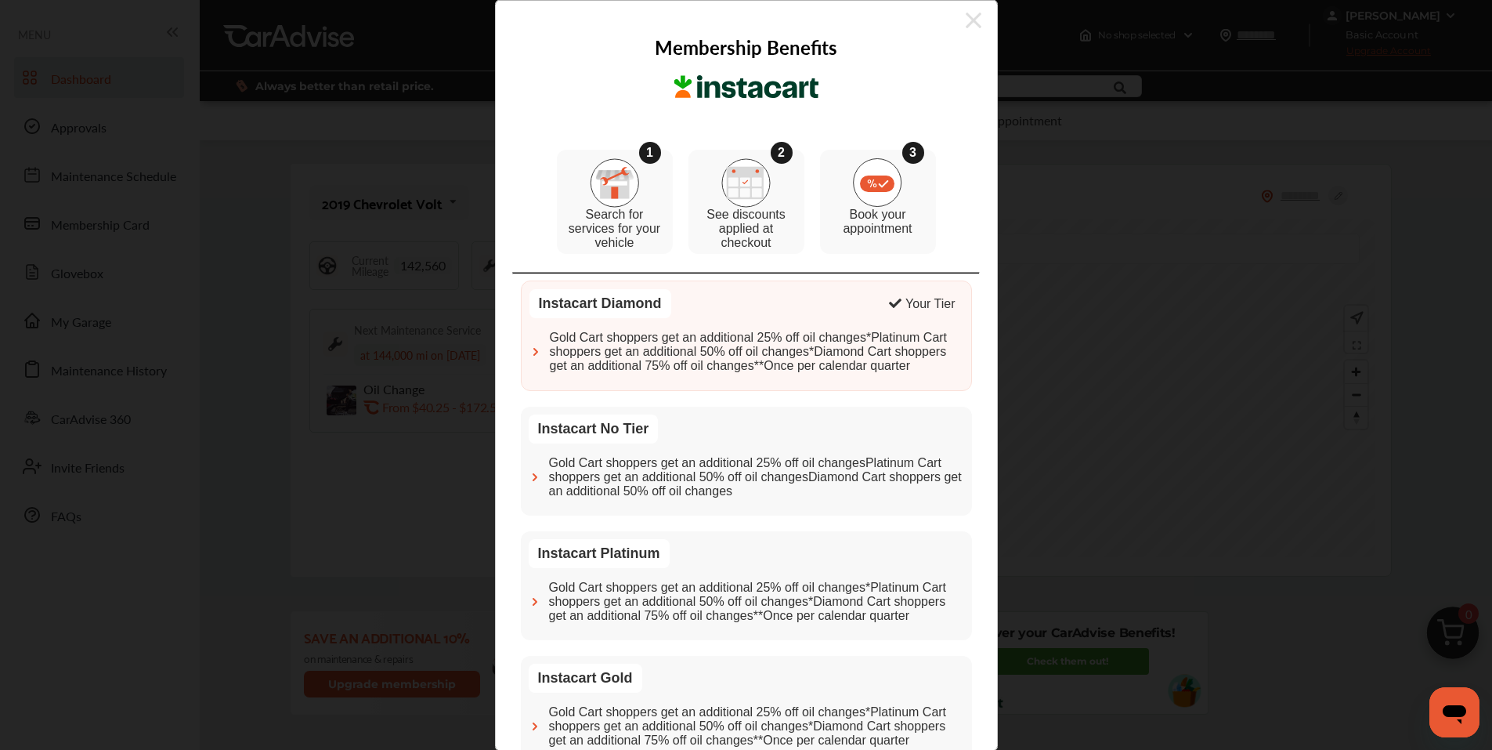
click at [762, 380] on div "Instacart Diamond Your Tier Gold Cart shoppers get an additional 25% off oil ch…" at bounding box center [746, 336] width 451 height 110
click at [966, 25] on icon at bounding box center [974, 21] width 16 height 16
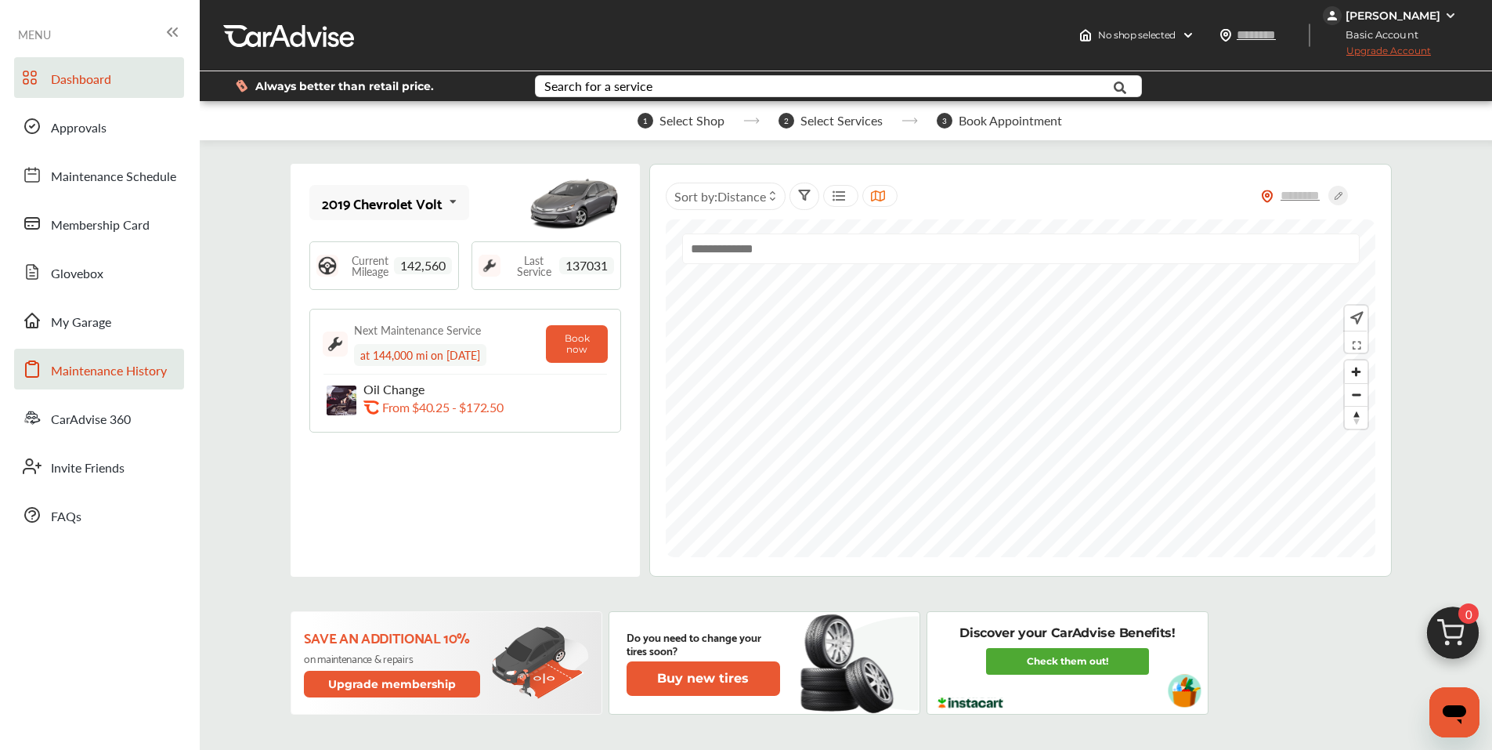
click at [100, 358] on link "Maintenance History" at bounding box center [99, 369] width 170 height 41
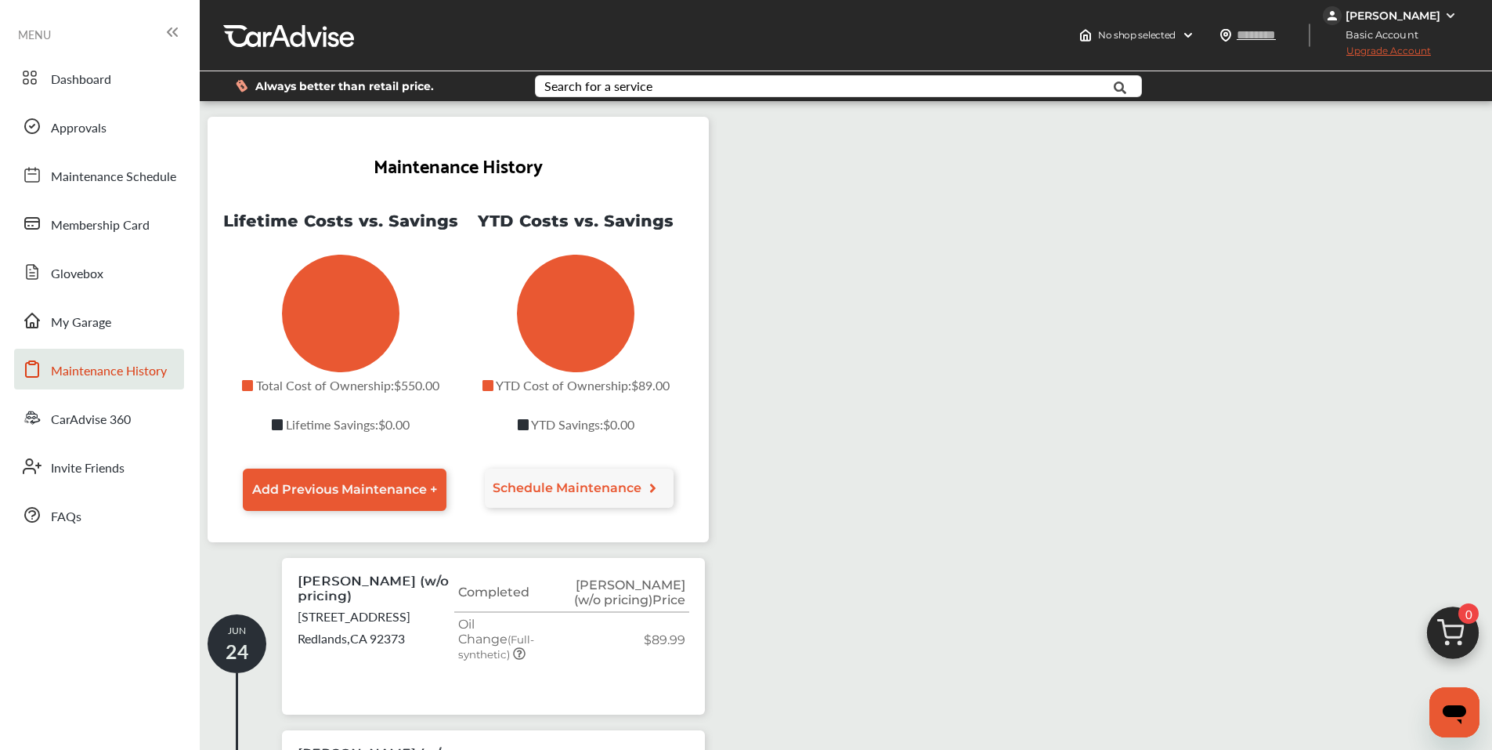
click at [14, 349] on link "Maintenance History" at bounding box center [99, 369] width 170 height 41
